Goal: Task Accomplishment & Management: Use online tool/utility

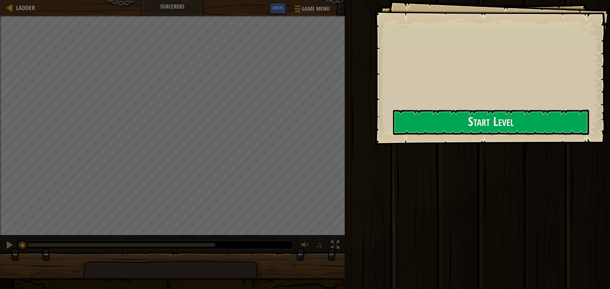
click at [478, 150] on div at bounding box center [491, 148] width 196 height 14
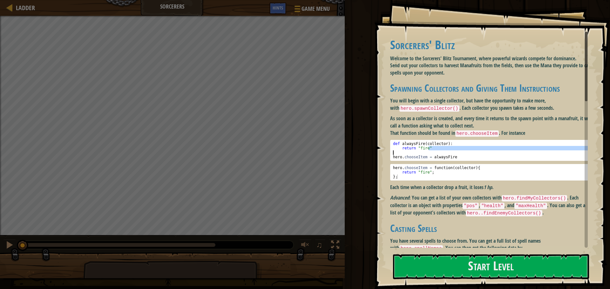
drag, startPoint x: 475, startPoint y: 152, endPoint x: 475, endPoint y: 168, distance: 15.6
click at [475, 156] on div "def alwaysFire ( collector ) : return "fire" hero . chooseItem = alwaysFire" at bounding box center [491, 155] width 199 height 27
type textarea "hero.chooseItem = alwaysFire"
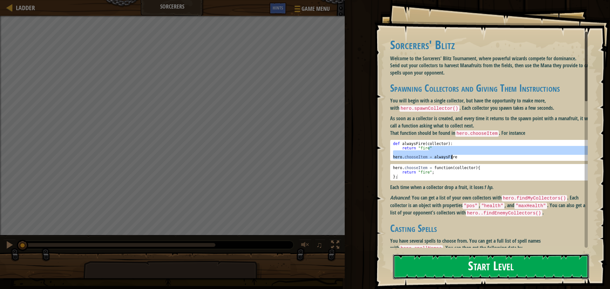
click at [481, 261] on button "Start Level" at bounding box center [491, 266] width 196 height 25
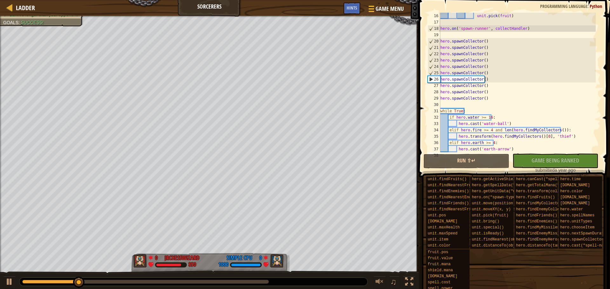
scroll to position [102, 0]
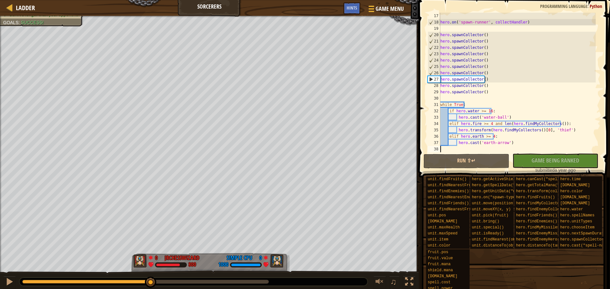
click at [151, 283] on div "1:08.2 Now: 0:46.5 Max: 2:10.7" at bounding box center [145, 282] width 246 height 4
click at [163, 280] on div at bounding box center [193, 282] width 348 height 8
click at [165, 283] on div at bounding box center [145, 282] width 246 height 4
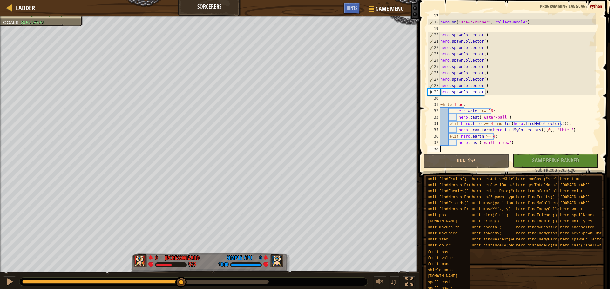
click at [181, 281] on div at bounding box center [145, 282] width 246 height 4
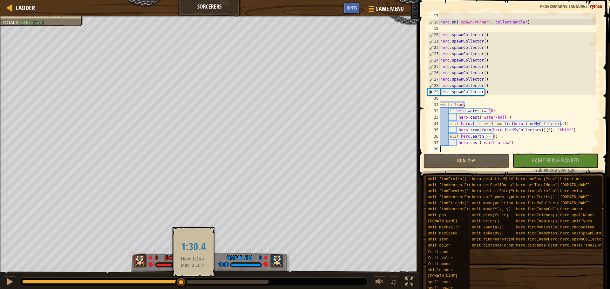
click at [194, 281] on div at bounding box center [145, 282] width 246 height 4
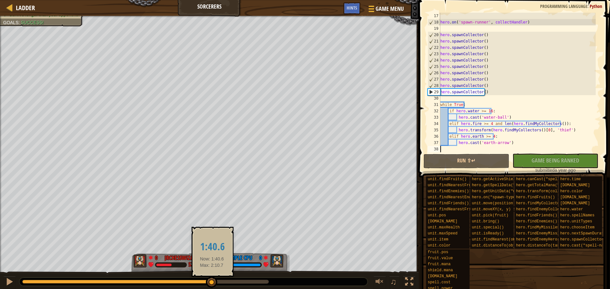
click at [212, 283] on div at bounding box center [145, 282] width 246 height 4
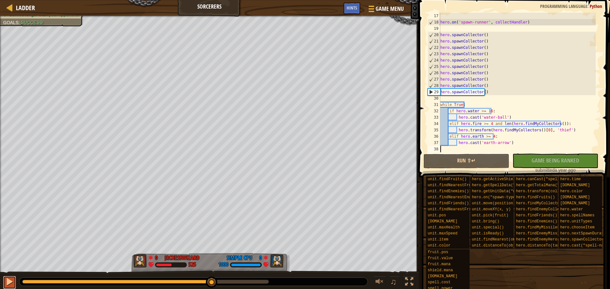
click at [11, 282] on div at bounding box center [9, 282] width 8 height 8
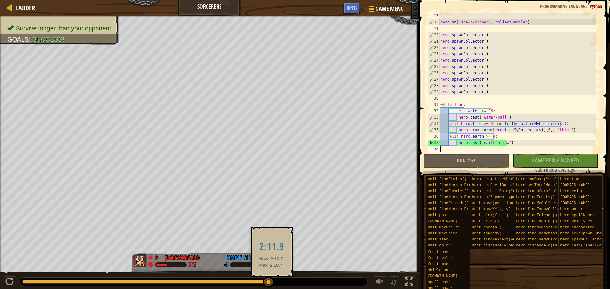
drag, startPoint x: 48, startPoint y: 283, endPoint x: 274, endPoint y: 285, distance: 226.5
click at [274, 285] on div at bounding box center [193, 282] width 348 height 8
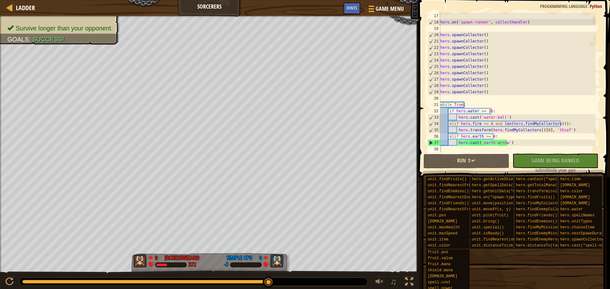
click at [35, 8] on div "Ladder Sorcerers Game Menu Done Hints" at bounding box center [209, 8] width 419 height 16
click at [28, 10] on span "Ladder" at bounding box center [25, 7] width 19 height 9
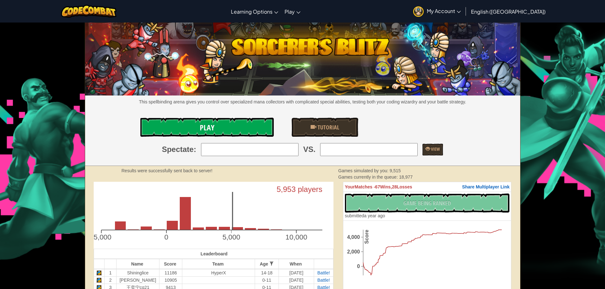
click at [220, 132] on link "Play" at bounding box center [206, 127] width 133 height 19
